Goal: Task Accomplishment & Management: Manage account settings

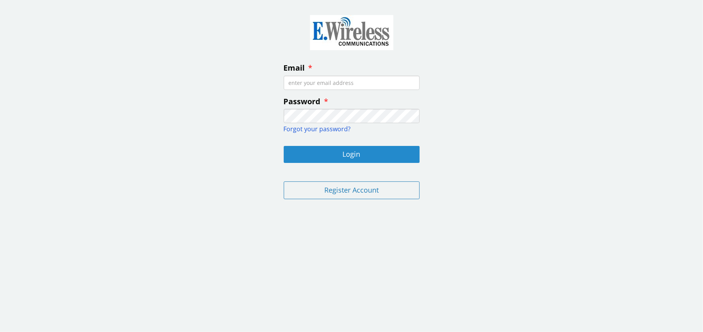
type input "[EMAIL_ADDRESS][DOMAIN_NAME]"
click at [354, 150] on button "Login" at bounding box center [352, 154] width 136 height 17
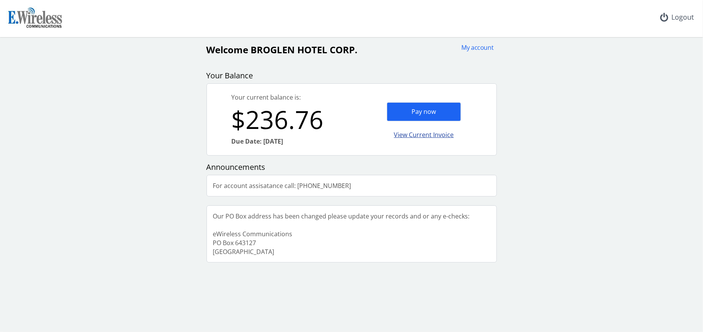
click at [421, 134] on div "View Current Invoice" at bounding box center [424, 135] width 74 height 18
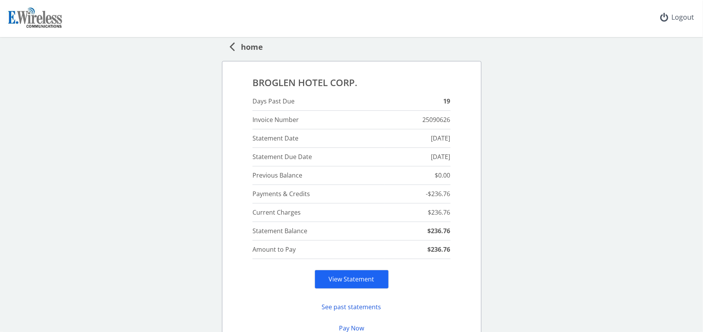
click at [246, 44] on span "home" at bounding box center [249, 46] width 28 height 14
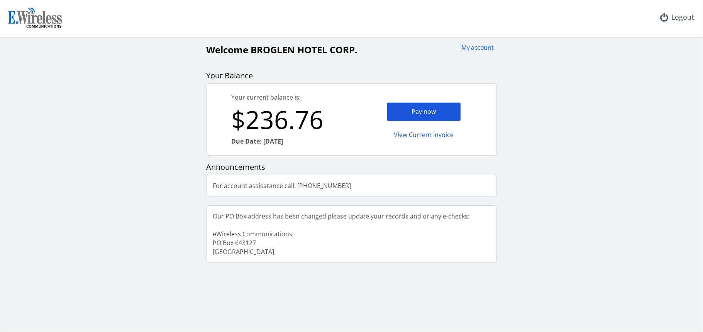
click at [418, 110] on div "Pay now" at bounding box center [424, 111] width 74 height 19
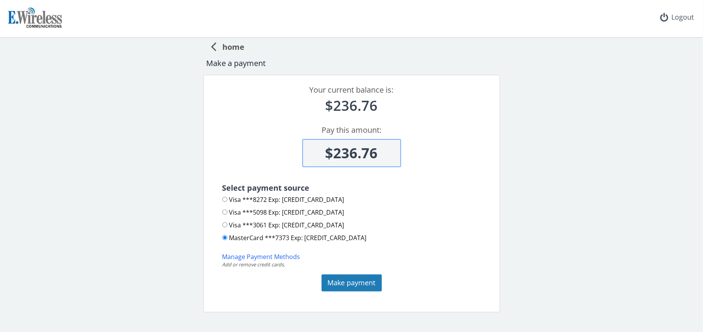
click at [225, 47] on span "home" at bounding box center [231, 46] width 28 height 14
